Goal: Navigation & Orientation: Find specific page/section

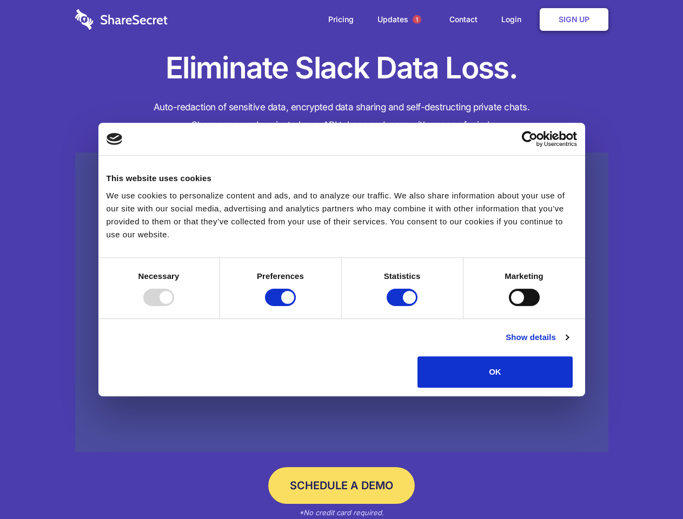
click at [174, 306] on div at bounding box center [158, 297] width 31 height 17
click at [296, 306] on input "Preferences" at bounding box center [280, 297] width 31 height 17
checkbox input "false"
click at [403, 306] on input "Statistics" at bounding box center [402, 297] width 31 height 17
checkbox input "false"
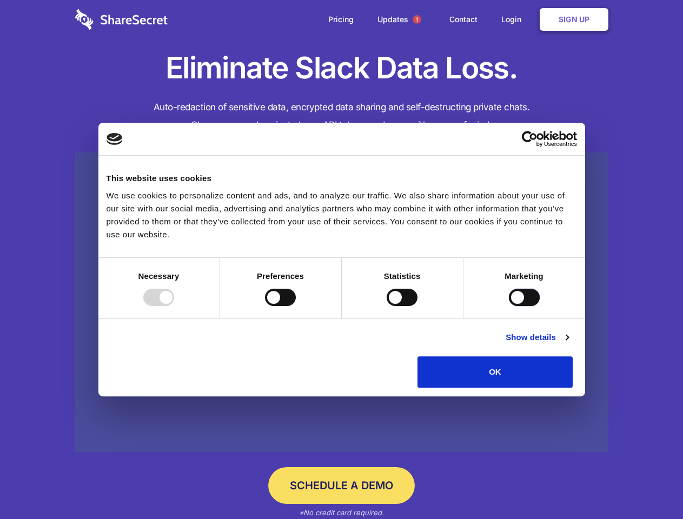
click at [509, 306] on input "Marketing" at bounding box center [524, 297] width 31 height 17
checkbox input "true"
click at [568, 344] on link "Show details" at bounding box center [537, 337] width 63 height 13
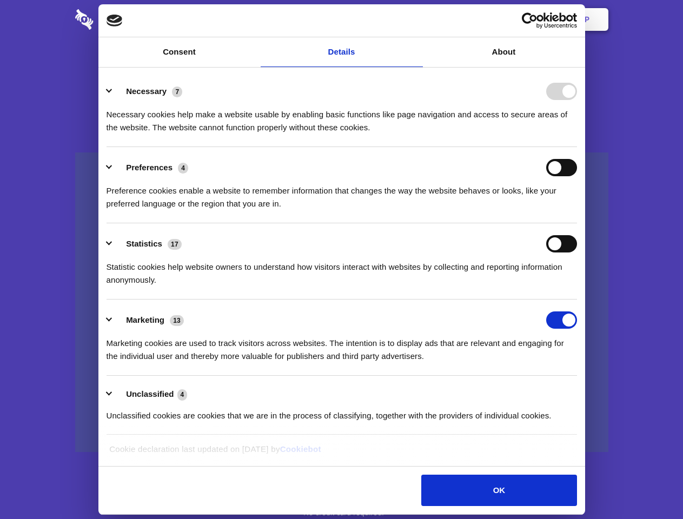
click at [577, 147] on li "Necessary 7 Necessary cookies help make a website usable by enabling basic func…" at bounding box center [342, 109] width 471 height 76
click at [416, 19] on span "1" at bounding box center [417, 19] width 9 height 9
